Goal: Task Accomplishment & Management: Use online tool/utility

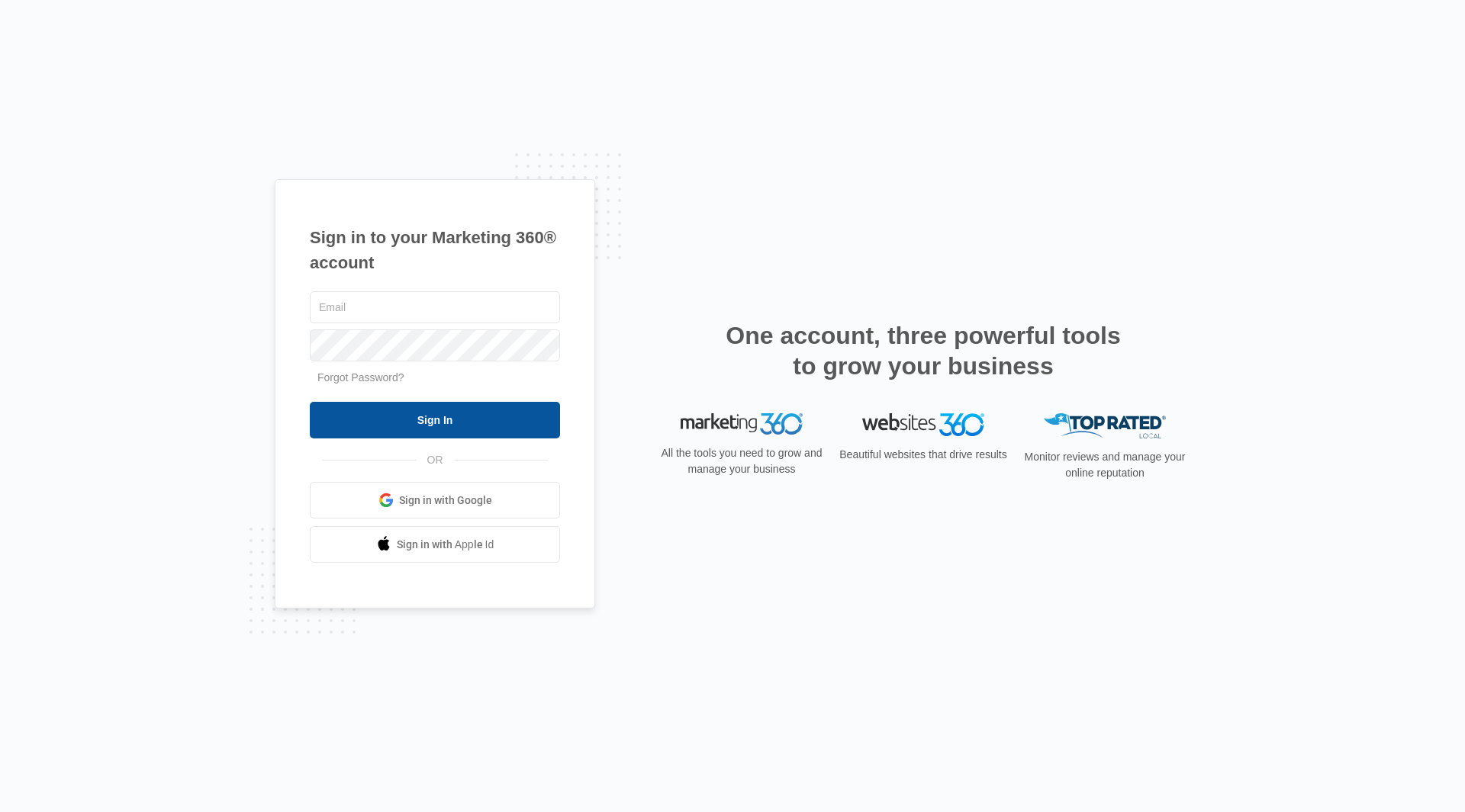
type input "[EMAIL_ADDRESS][DOMAIN_NAME]"
click at [428, 412] on input "Sign In" at bounding box center [435, 420] width 250 height 37
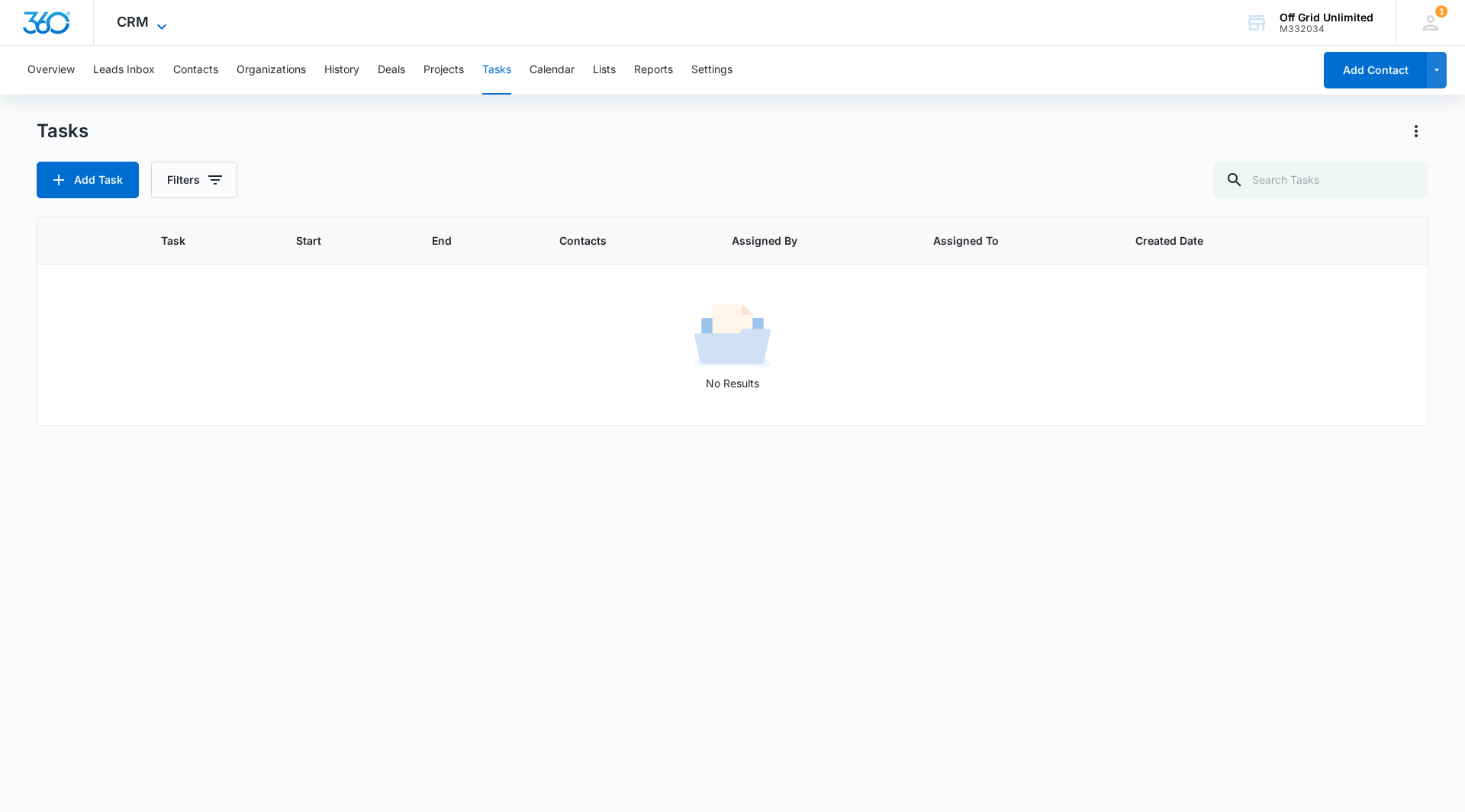
click at [164, 27] on icon at bounding box center [161, 26] width 18 height 18
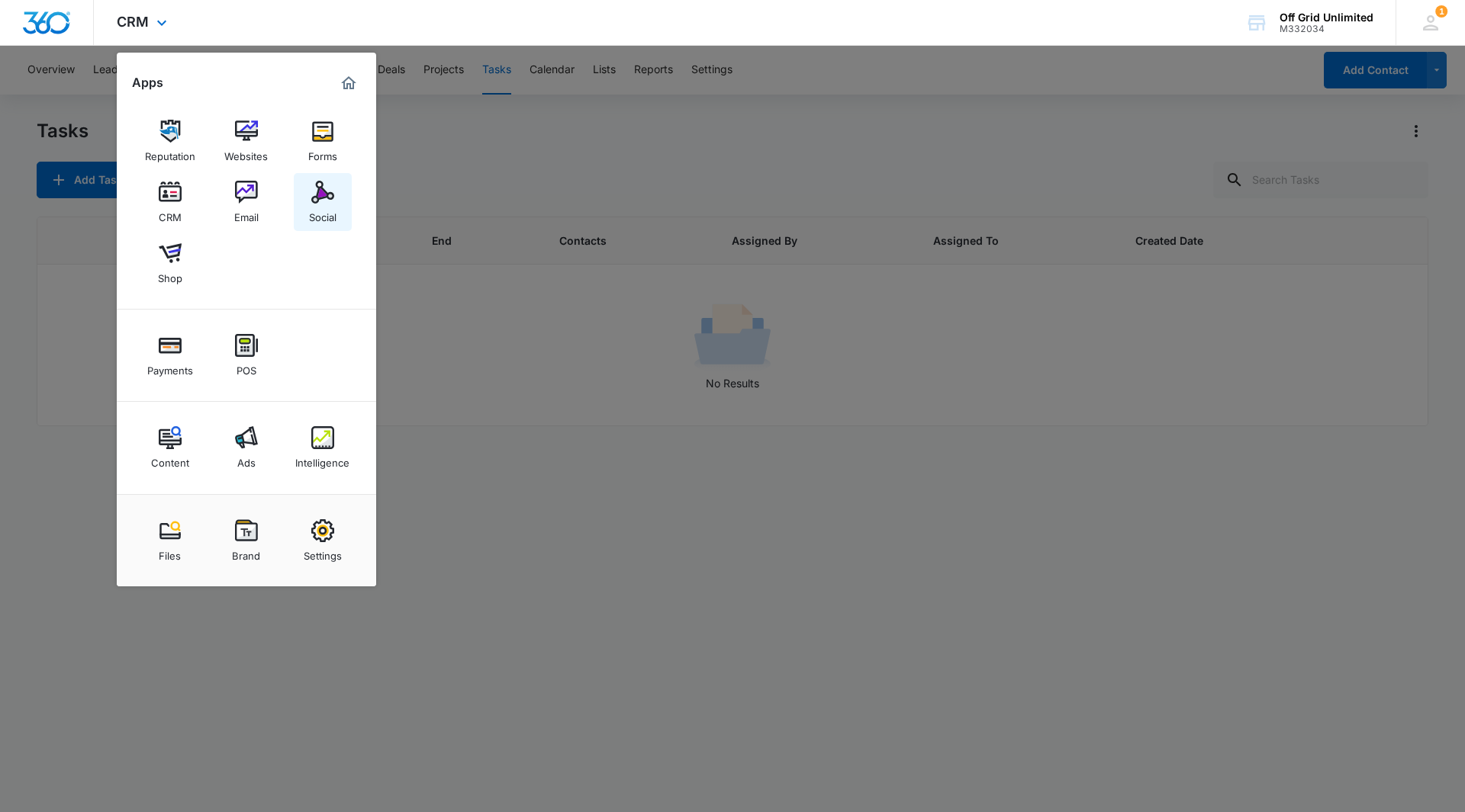
click at [319, 190] on img at bounding box center [322, 192] width 23 height 23
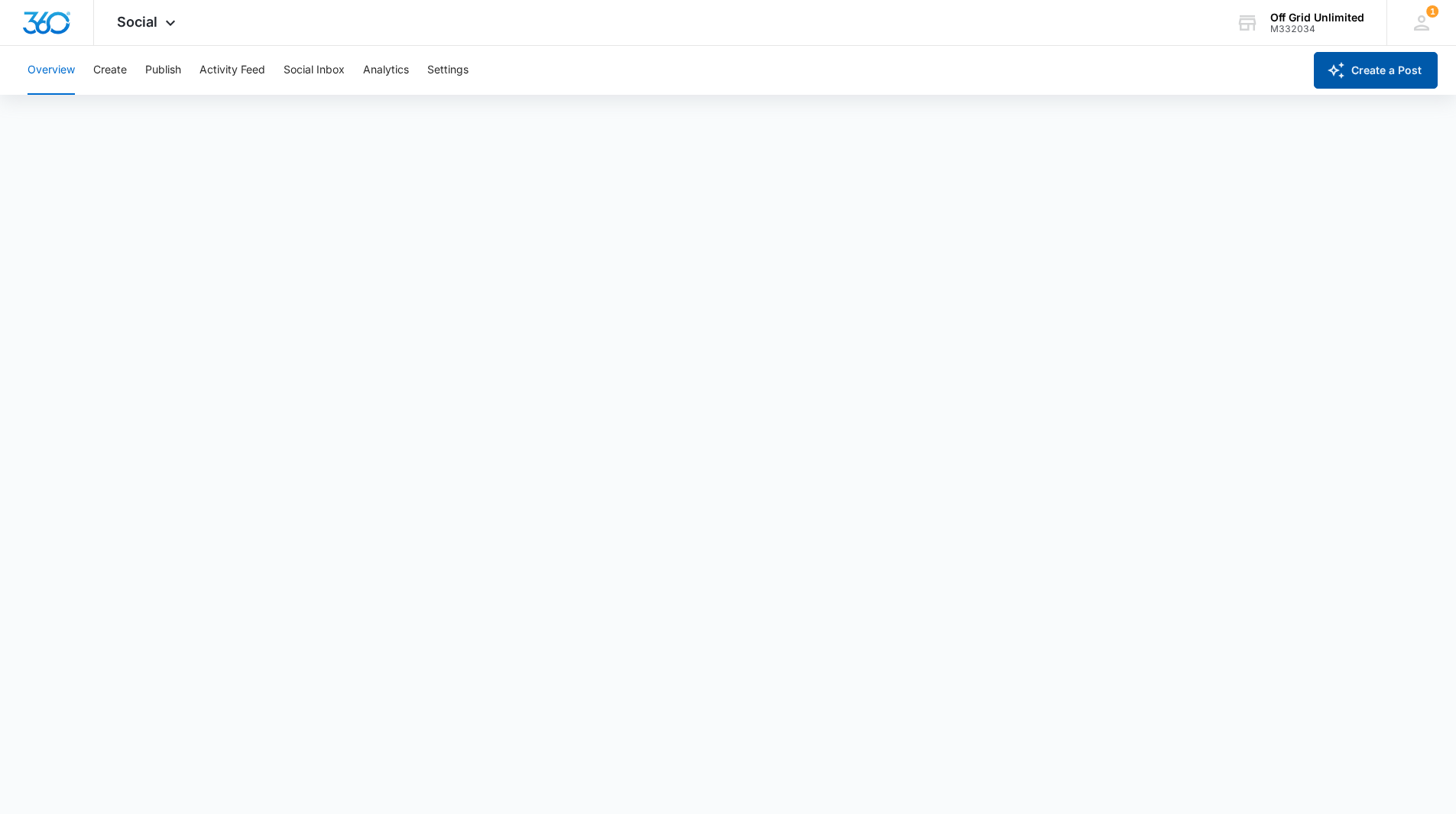
click at [1362, 78] on button "Create a Post" at bounding box center [1376, 70] width 124 height 37
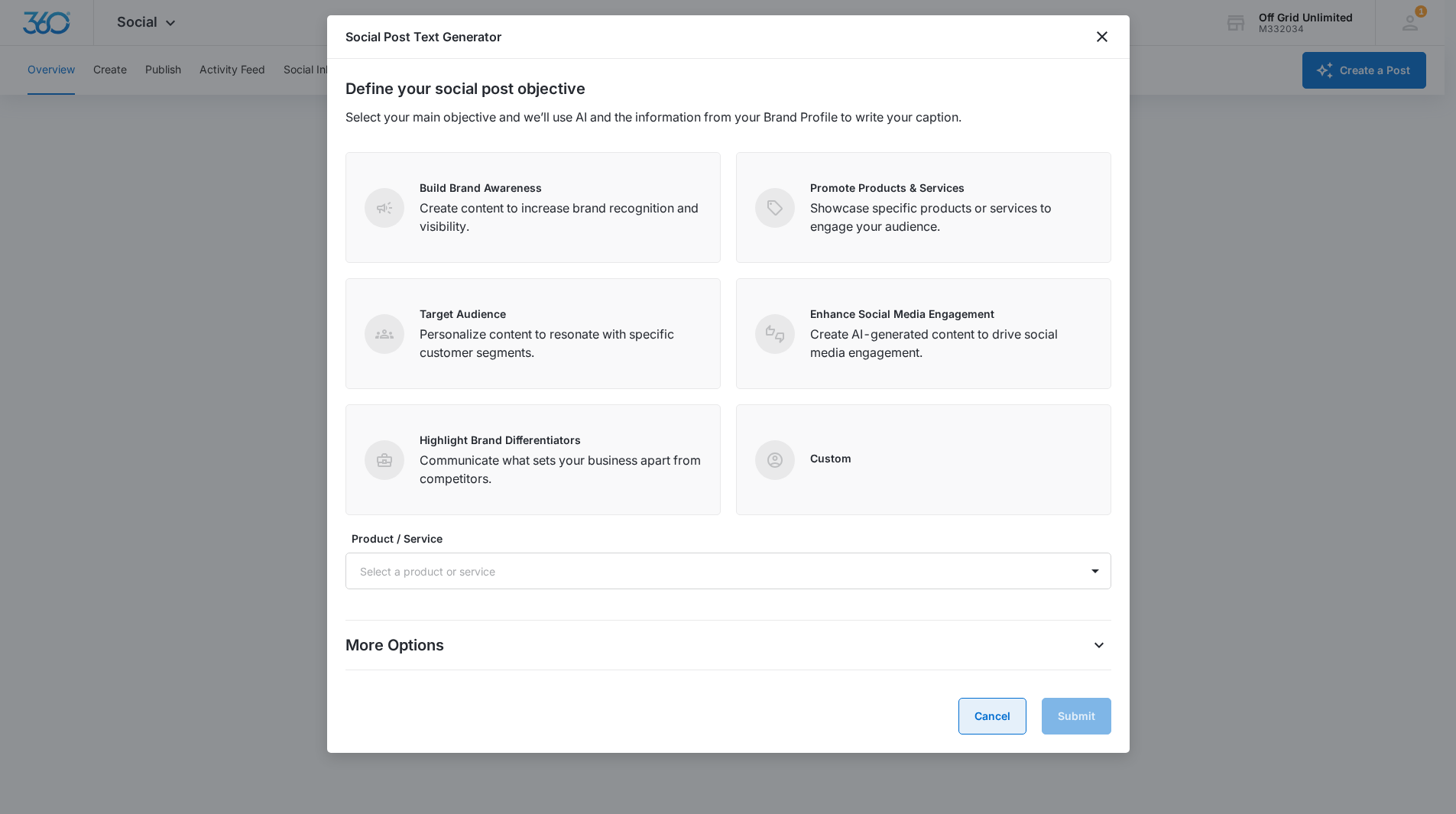
click at [980, 716] on button "Cancel" at bounding box center [992, 716] width 68 height 37
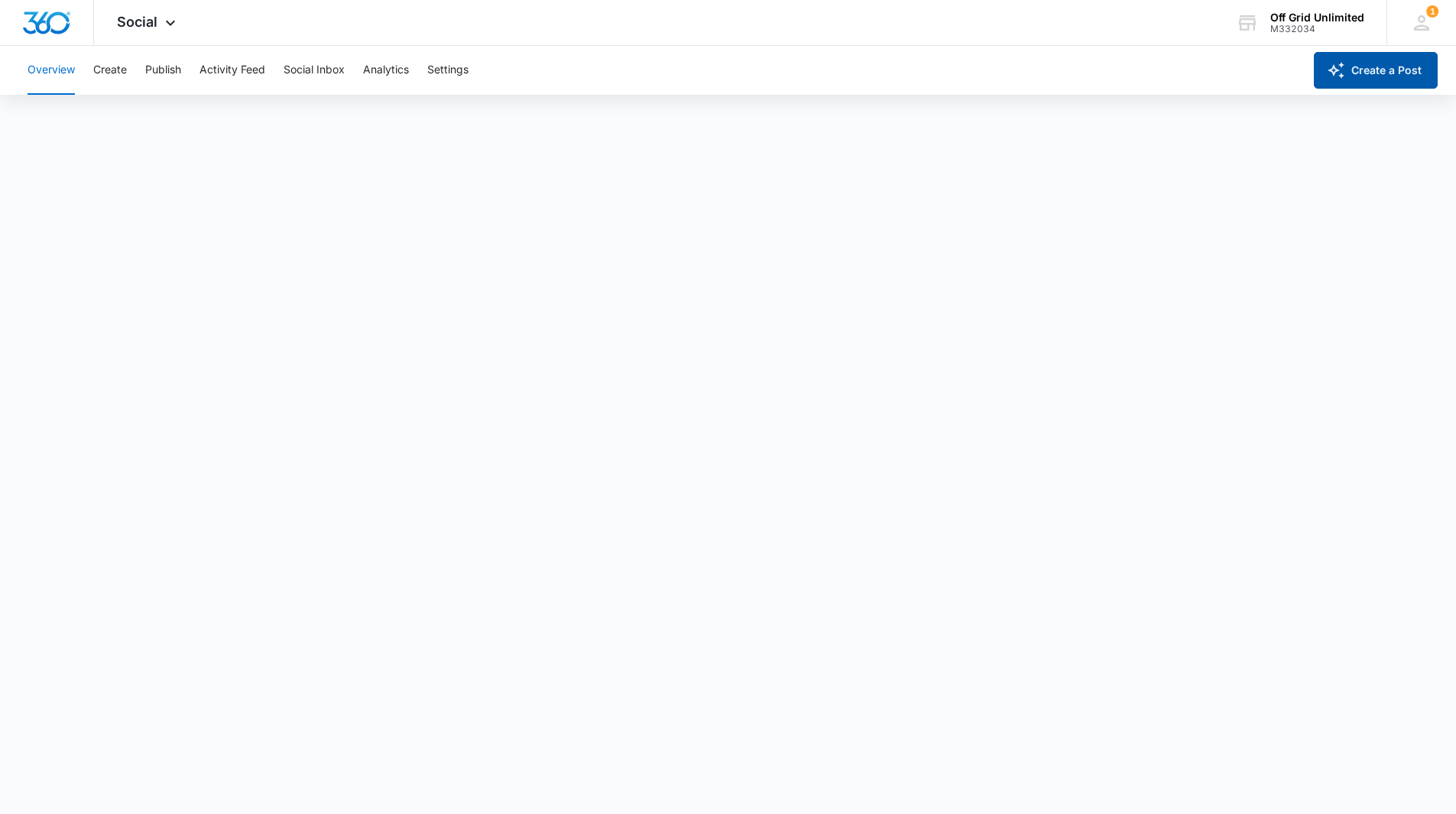
click at [1359, 76] on button "Create a Post" at bounding box center [1376, 70] width 124 height 37
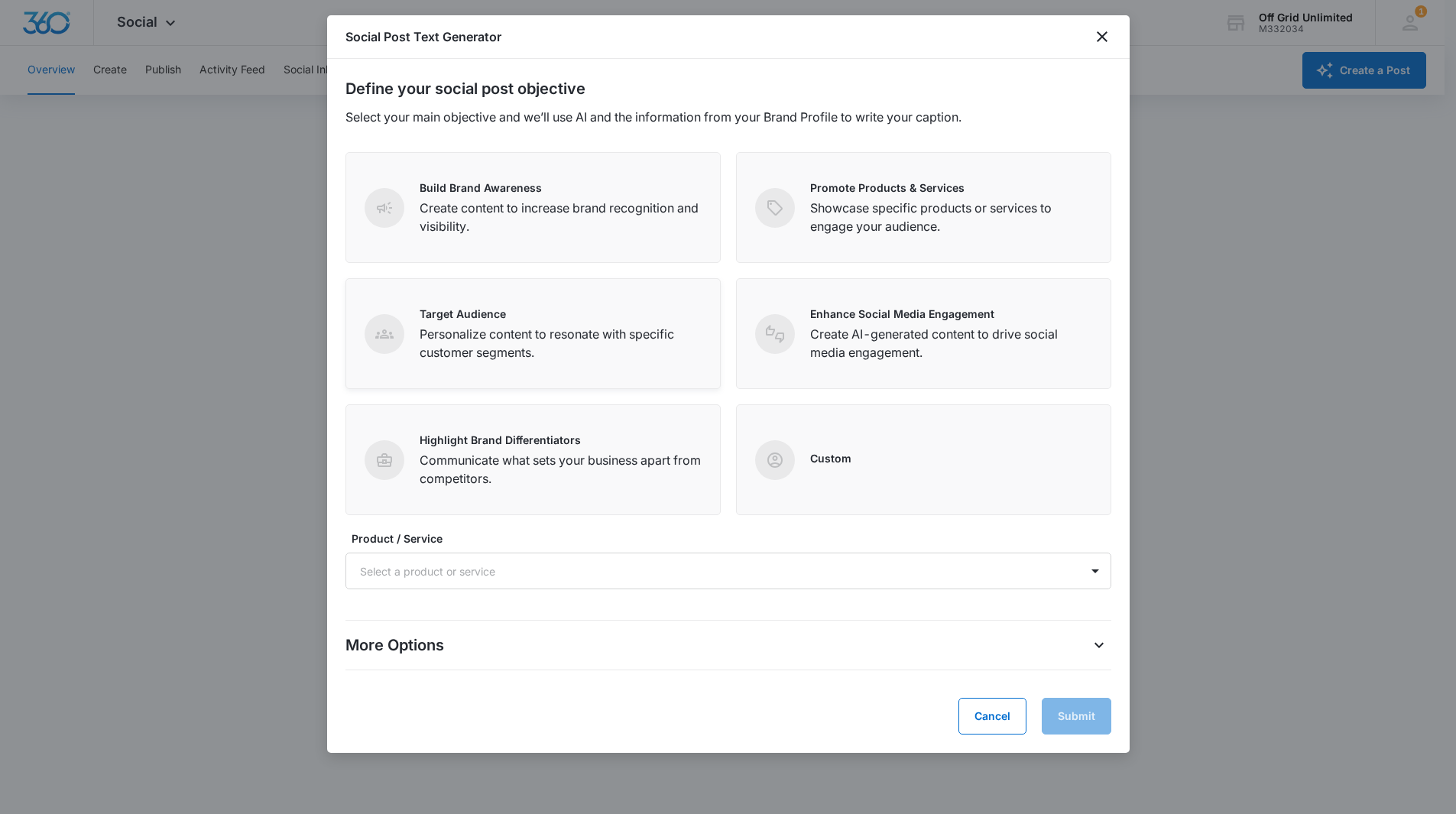
click at [609, 335] on p "Personalize content to resonate with specific customer segments." at bounding box center [561, 343] width 282 height 37
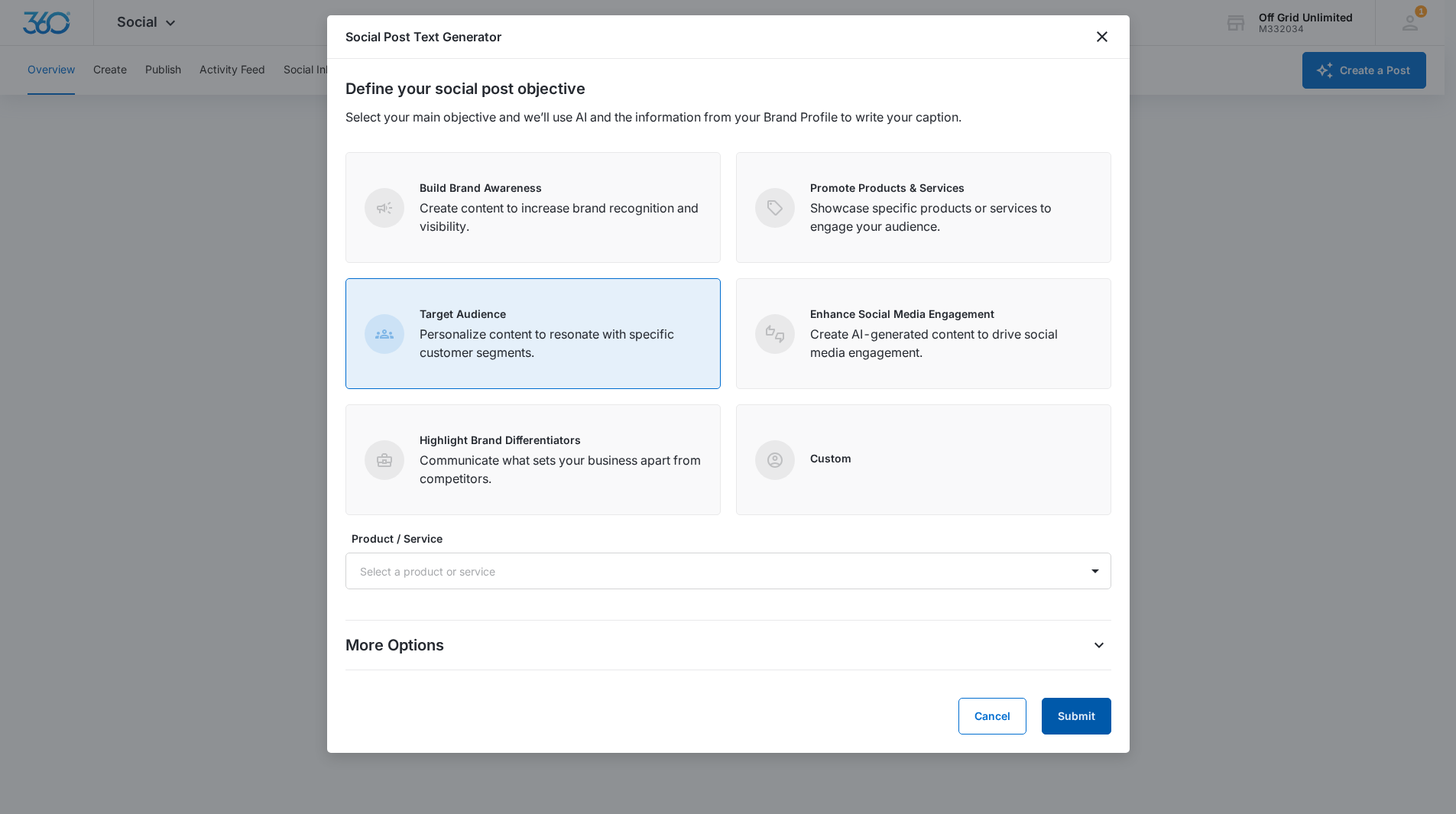
click at [1062, 719] on button "Submit" at bounding box center [1077, 716] width 70 height 37
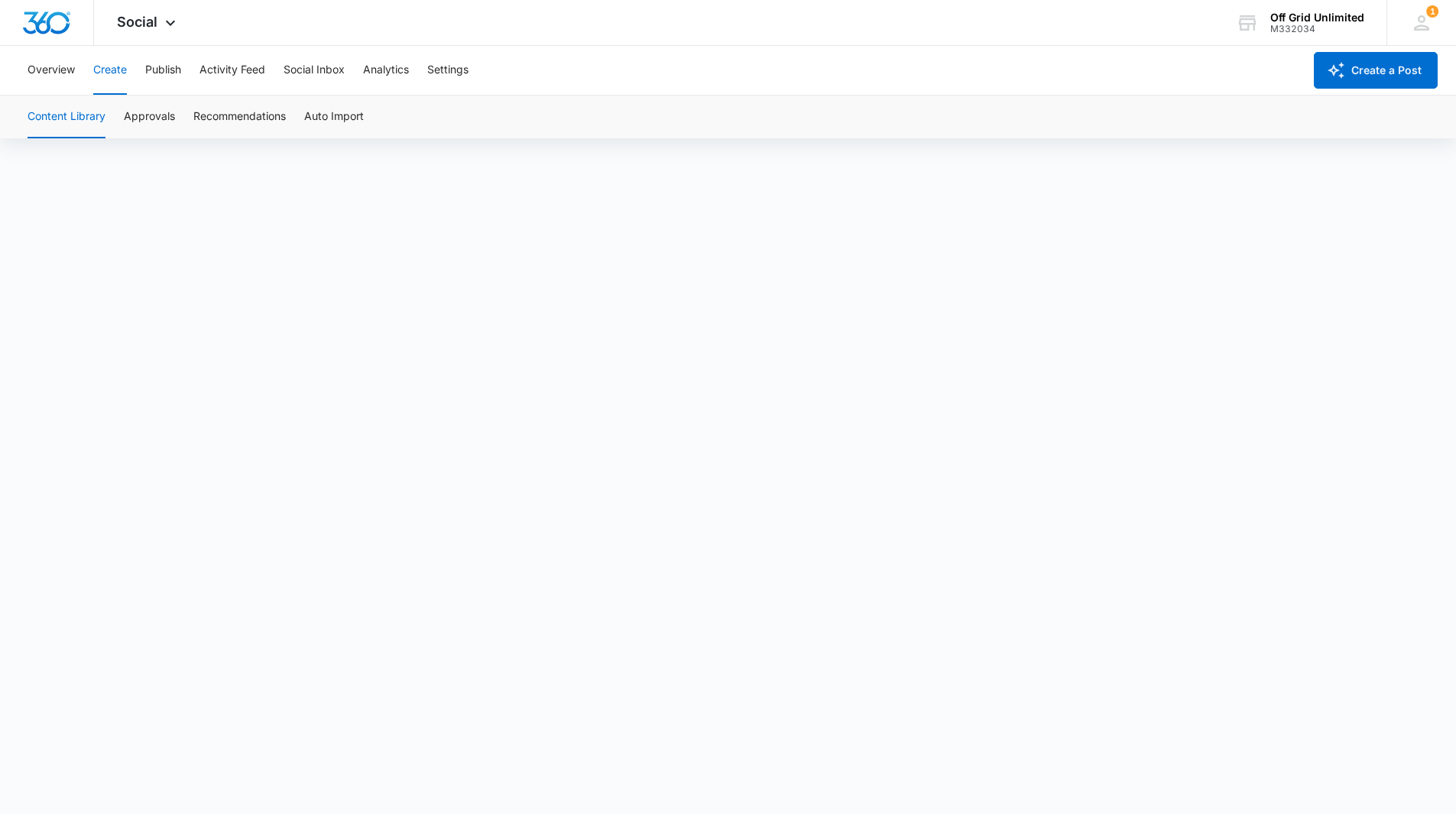
scroll to position [10, 0]
click at [260, 72] on button "Activity Feed" at bounding box center [232, 70] width 66 height 49
click at [160, 71] on button "Publish" at bounding box center [163, 70] width 36 height 49
